Goal: Navigation & Orientation: Find specific page/section

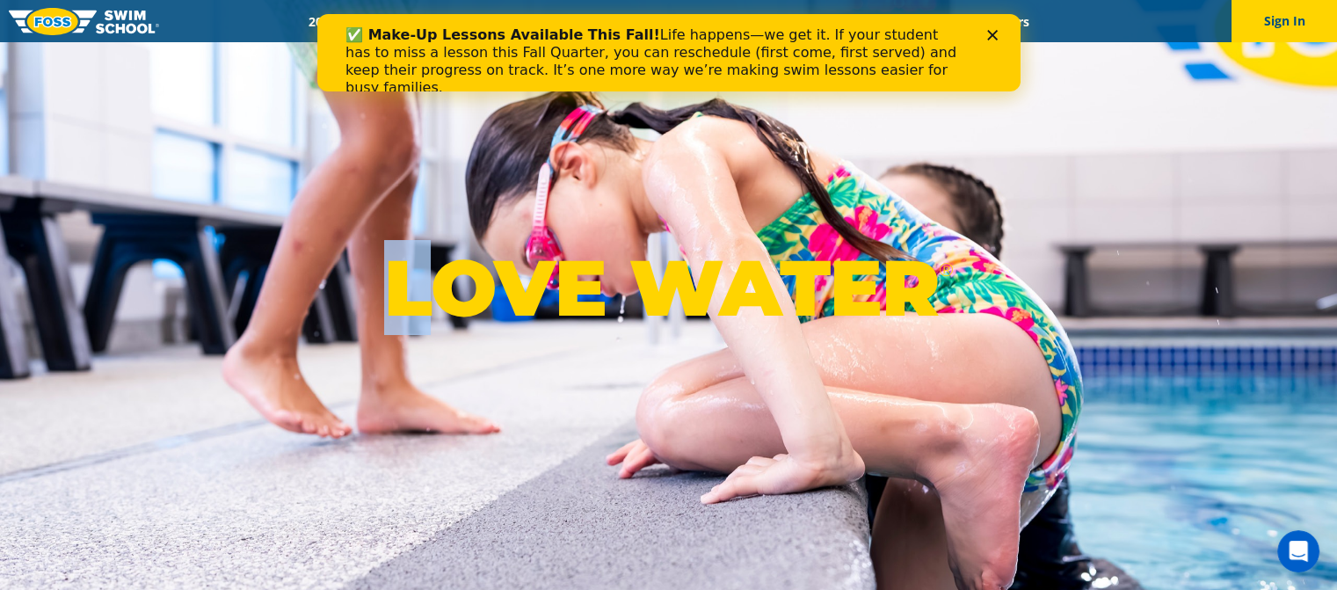
drag, startPoint x: 441, startPoint y: 74, endPoint x: 361, endPoint y: 96, distance: 83.0
click at [361, 96] on div "LOVE WATER ®" at bounding box center [668, 295] width 1337 height 590
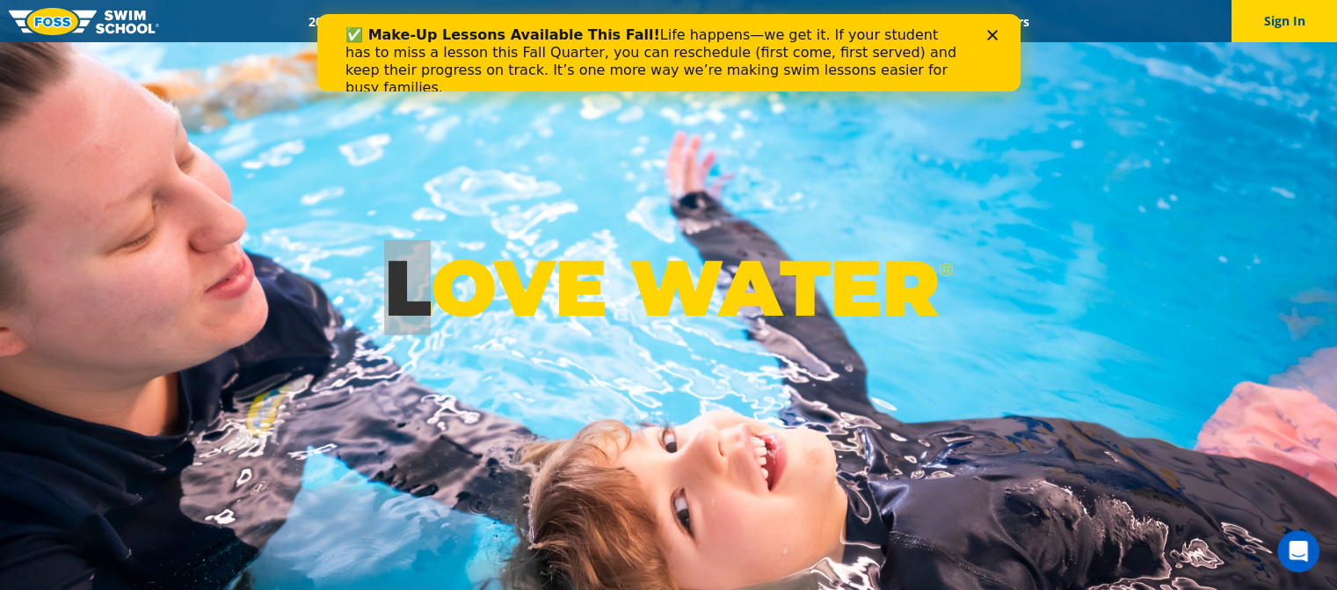
click at [993, 33] on polygon "Close" at bounding box center [991, 35] width 11 height 11
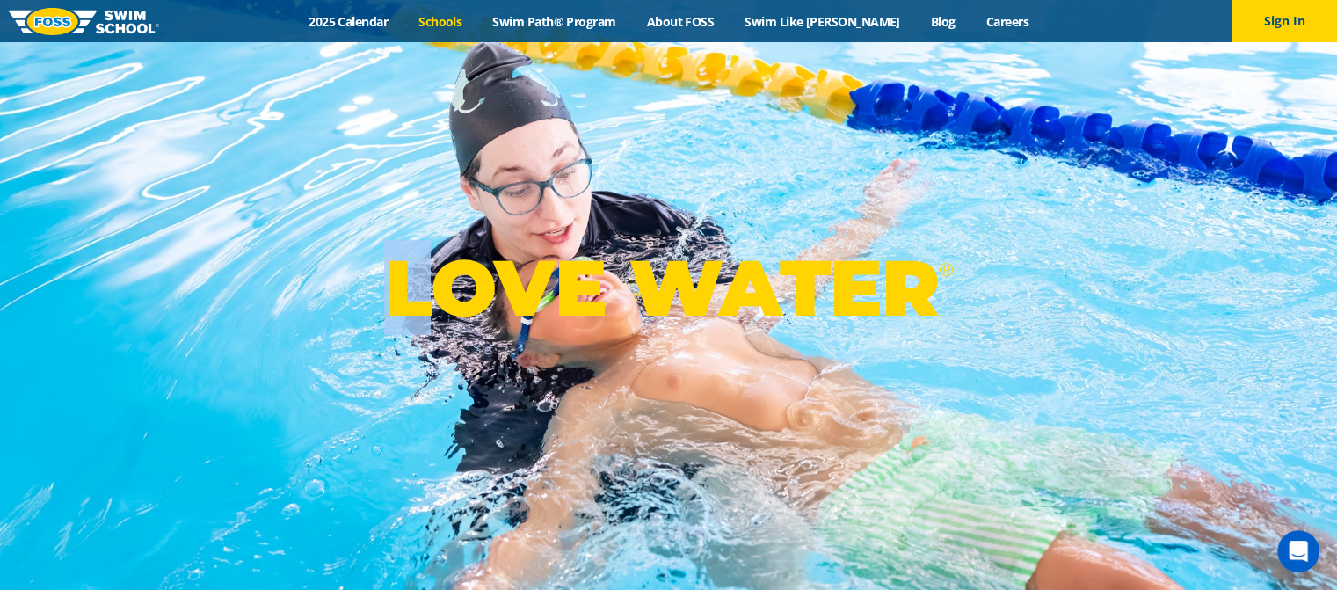
click at [448, 21] on link "Schools" at bounding box center [441, 21] width 74 height 17
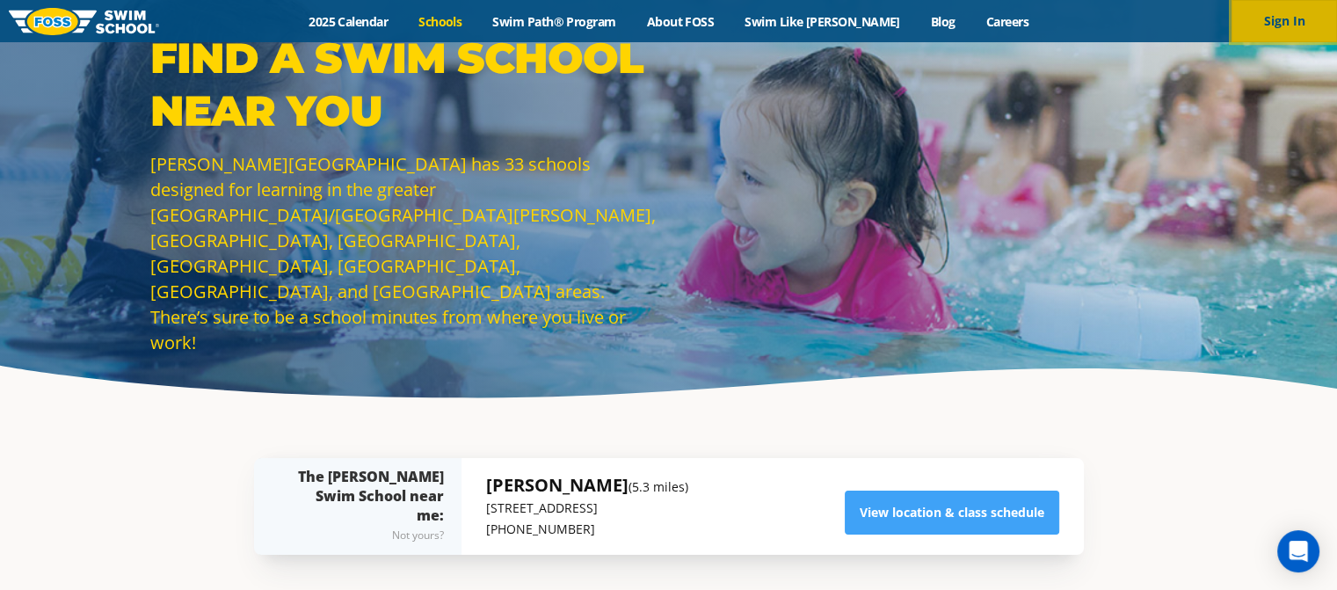
click at [1280, 18] on button "Sign In" at bounding box center [1284, 21] width 105 height 42
